Goal: Transaction & Acquisition: Purchase product/service

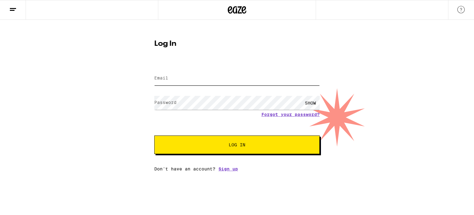
type input "[EMAIL_ADDRESS][DOMAIN_NAME]"
click at [213, 144] on span "Log In" at bounding box center [236, 144] width 115 height 4
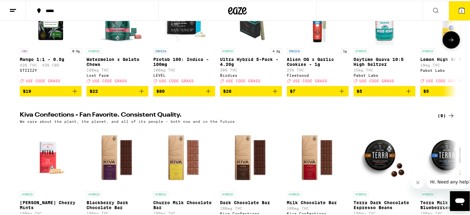
scroll to position [93, 0]
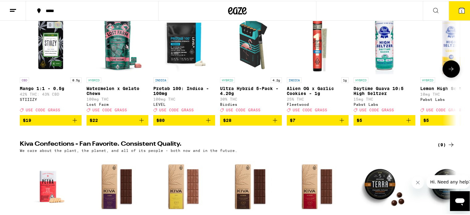
click at [452, 70] on icon at bounding box center [450, 67] width 7 height 7
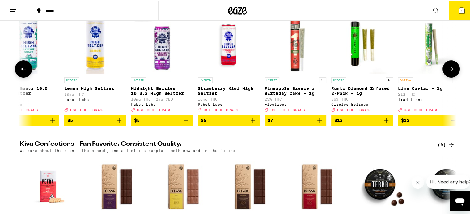
scroll to position [0, 367]
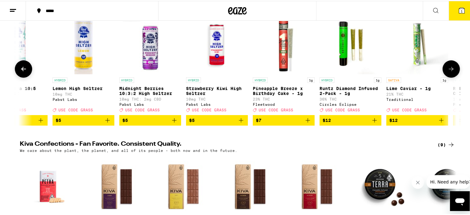
click at [447, 68] on icon at bounding box center [450, 67] width 7 height 7
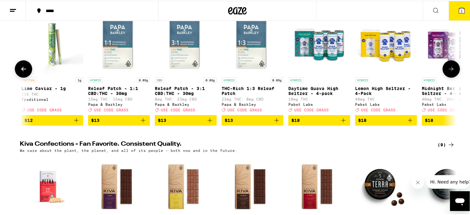
scroll to position [0, 735]
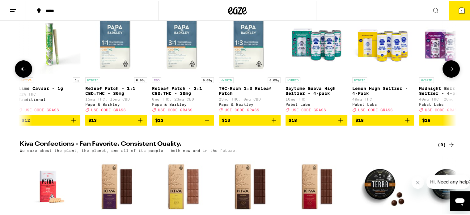
click at [447, 68] on icon at bounding box center [450, 67] width 7 height 7
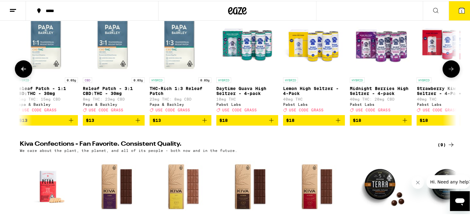
click at [447, 68] on icon at bounding box center [450, 67] width 7 height 7
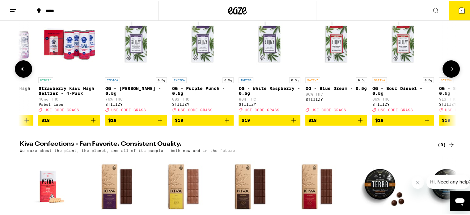
scroll to position [0, 1187]
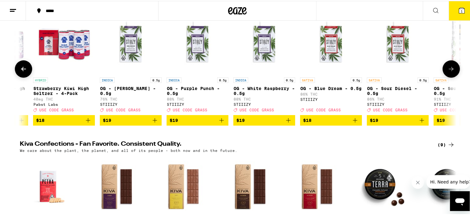
click at [447, 68] on icon at bounding box center [450, 67] width 7 height 7
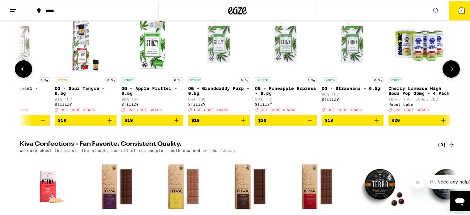
scroll to position [0, 1567]
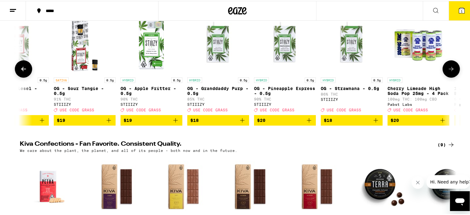
click at [447, 68] on icon at bounding box center [450, 67] width 7 height 7
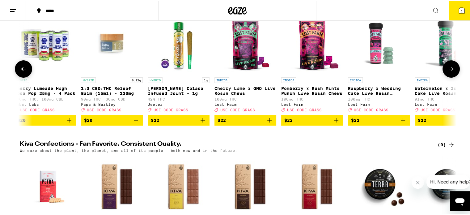
scroll to position [0, 1955]
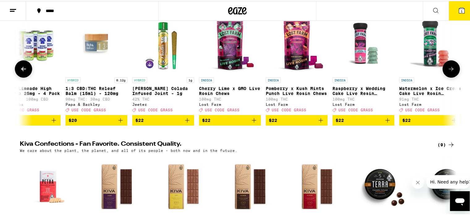
click at [447, 68] on icon at bounding box center [450, 67] width 7 height 7
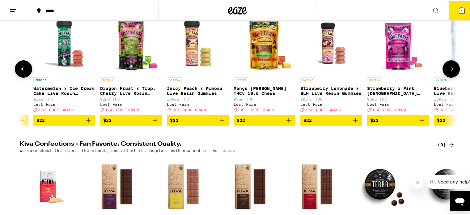
scroll to position [0, 2323]
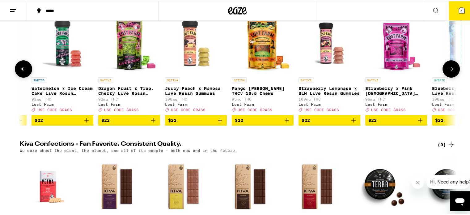
click at [447, 68] on icon at bounding box center [450, 67] width 7 height 7
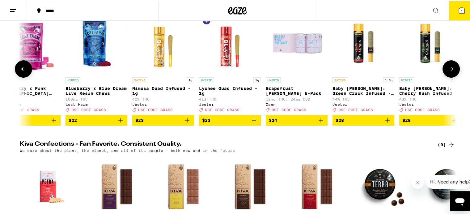
scroll to position [0, 2690]
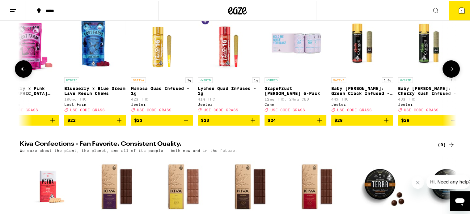
click at [447, 68] on icon at bounding box center [450, 67] width 7 height 7
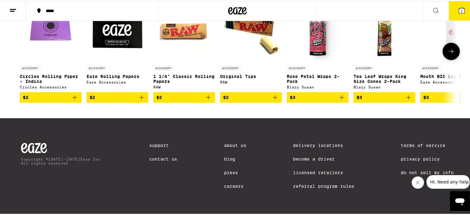
scroll to position [2656, 0]
click at [448, 54] on icon at bounding box center [450, 50] width 7 height 7
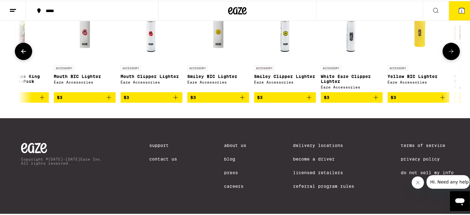
scroll to position [0, 367]
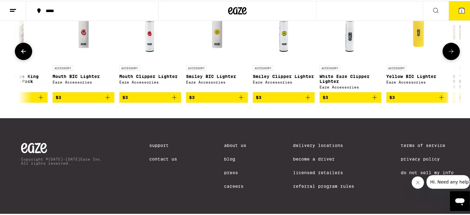
click at [447, 54] on icon at bounding box center [450, 50] width 7 height 7
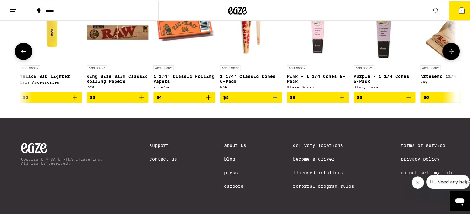
scroll to position [0, 735]
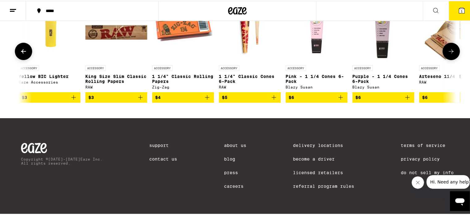
click at [447, 54] on icon at bounding box center [450, 50] width 7 height 7
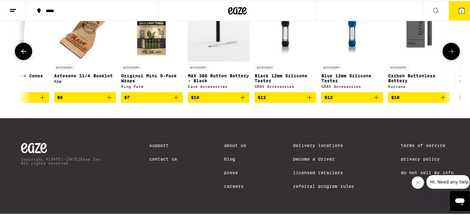
scroll to position [0, 1103]
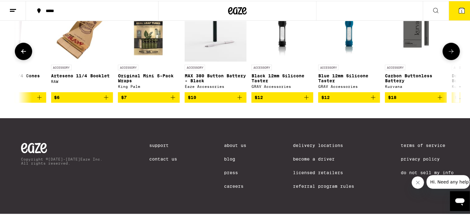
click at [447, 54] on icon at bounding box center [450, 50] width 7 height 7
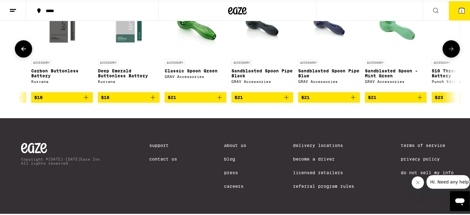
scroll to position [0, 1470]
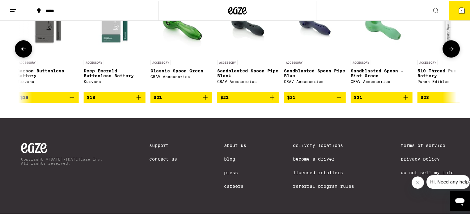
click at [446, 57] on button at bounding box center [450, 47] width 17 height 17
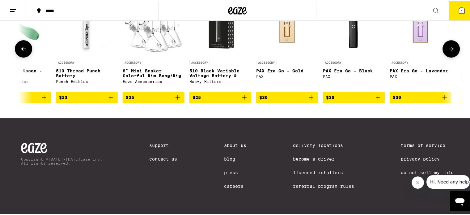
scroll to position [0, 1841]
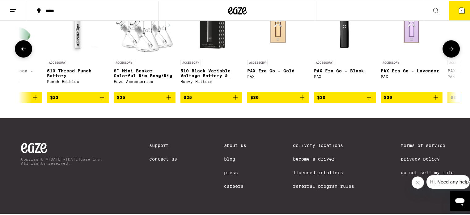
click at [446, 57] on button at bounding box center [450, 47] width 17 height 17
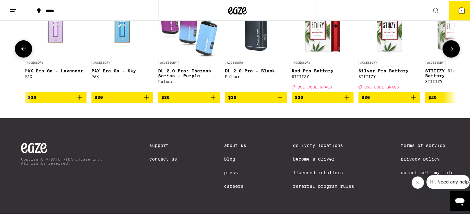
scroll to position [0, 2208]
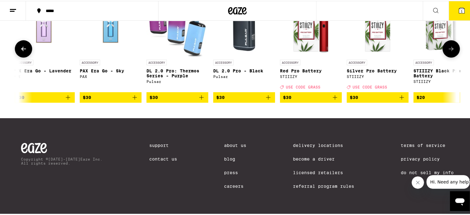
click at [446, 57] on button at bounding box center [450, 47] width 17 height 17
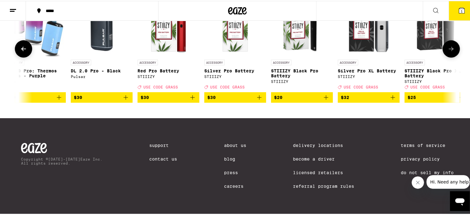
scroll to position [0, 2367]
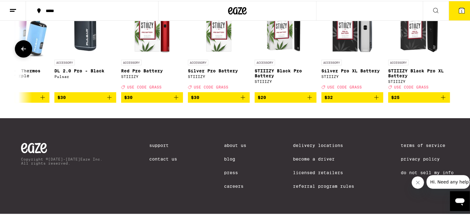
click at [446, 57] on div at bounding box center [450, 47] width 17 height 17
